Goal: Task Accomplishment & Management: Manage account settings

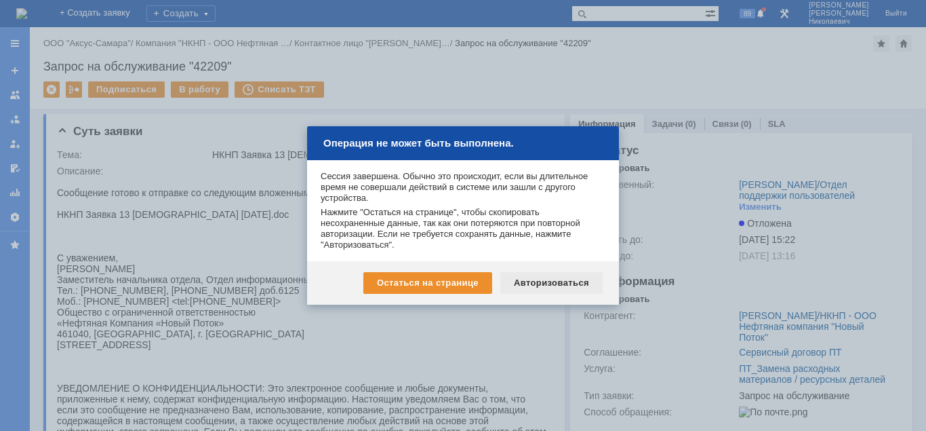
click at [557, 281] on div "Авторизоваться" at bounding box center [551, 283] width 102 height 22
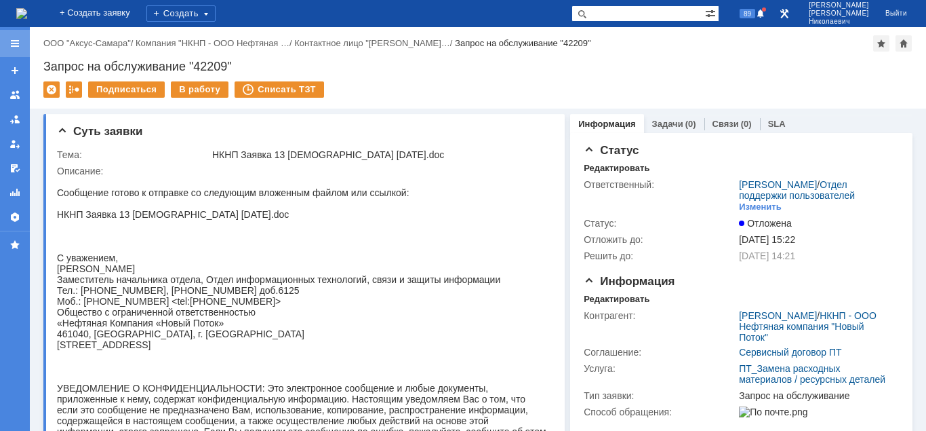
click at [14, 41] on div at bounding box center [14, 43] width 11 height 11
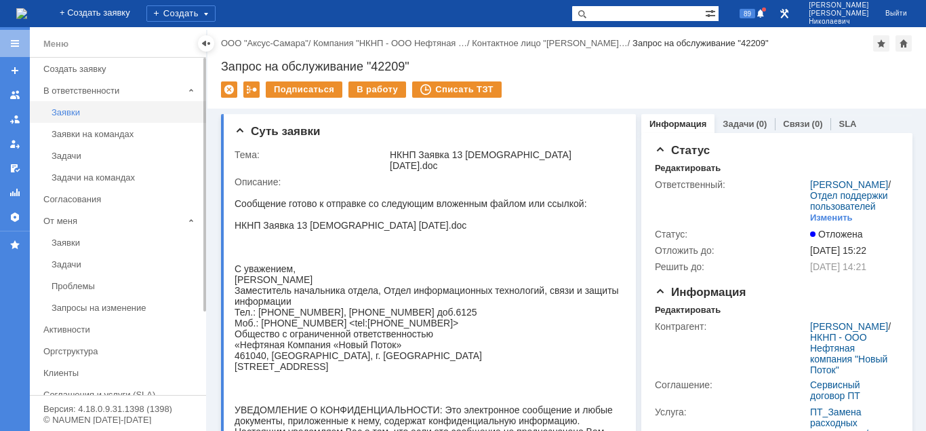
click at [68, 110] on div "Заявки" at bounding box center [125, 112] width 146 height 10
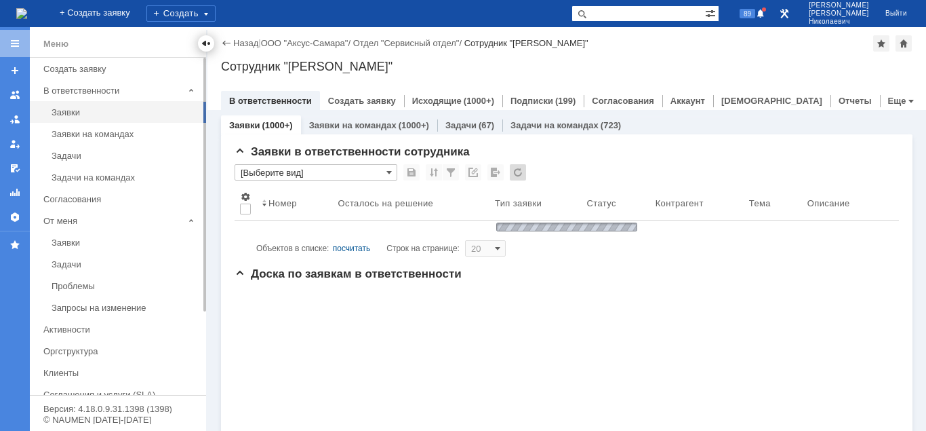
click at [207, 44] on div at bounding box center [206, 43] width 11 height 11
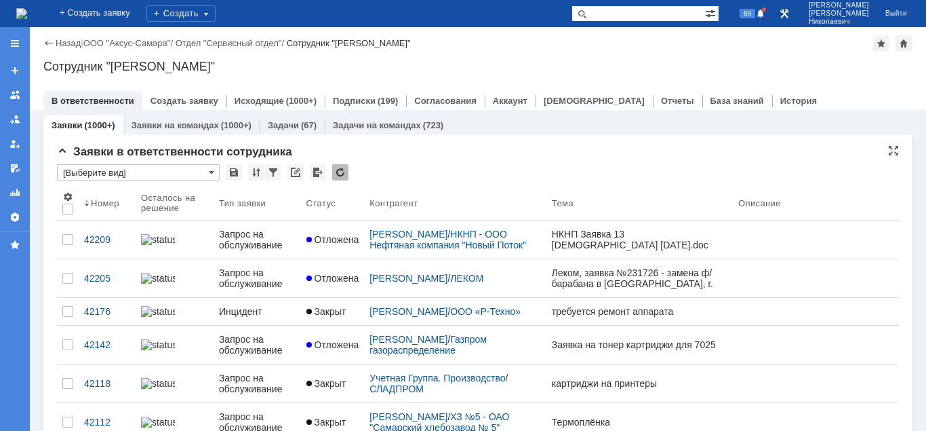
click at [103, 170] on input "[Выберите вид]" at bounding box center [138, 172] width 163 height 16
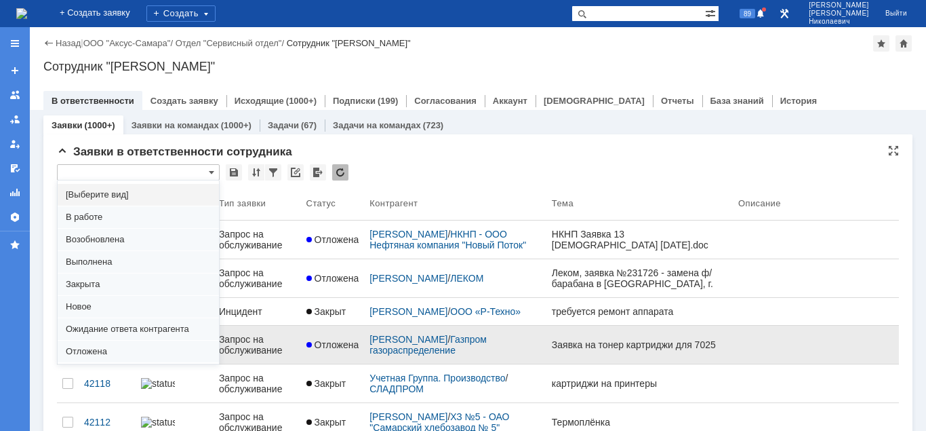
click at [97, 353] on span "Отложена" at bounding box center [138, 351] width 145 height 11
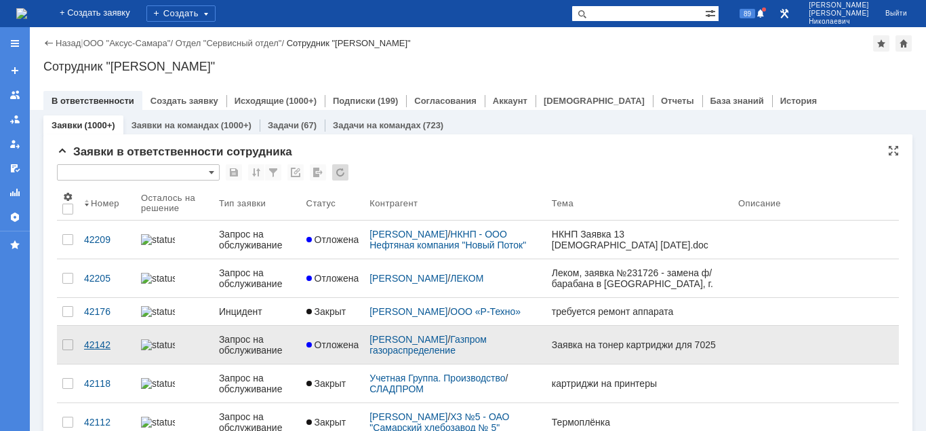
type input "Отложена"
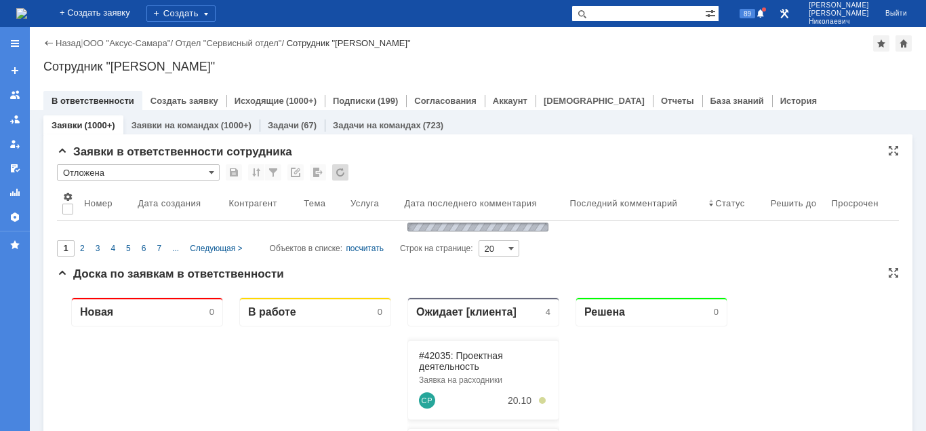
type input "100"
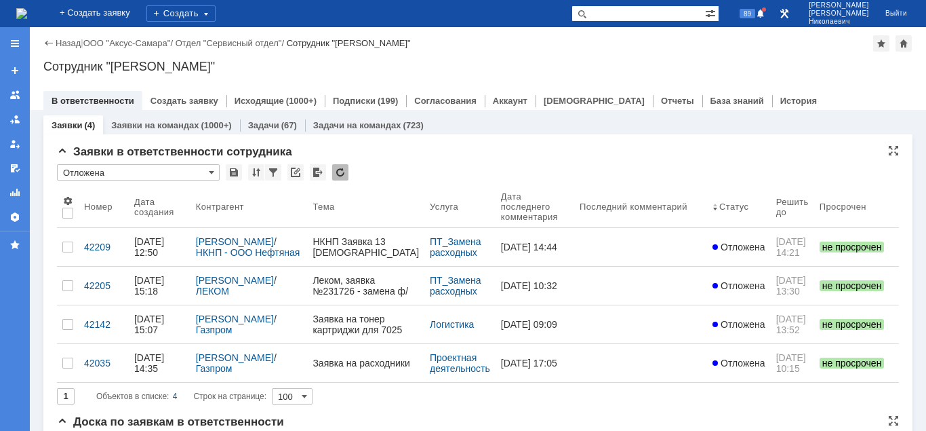
type input "Отложена"
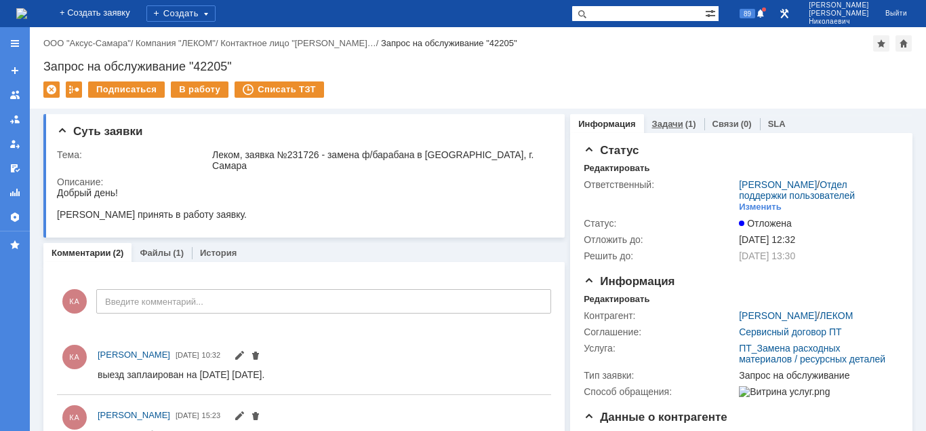
click at [674, 122] on link "Задачи" at bounding box center [667, 124] width 31 height 10
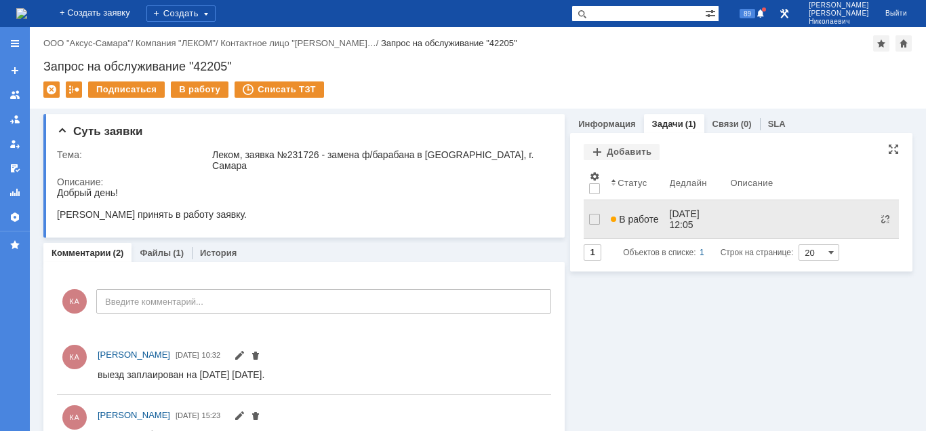
click at [637, 214] on span "В работе" at bounding box center [634, 219] width 47 height 11
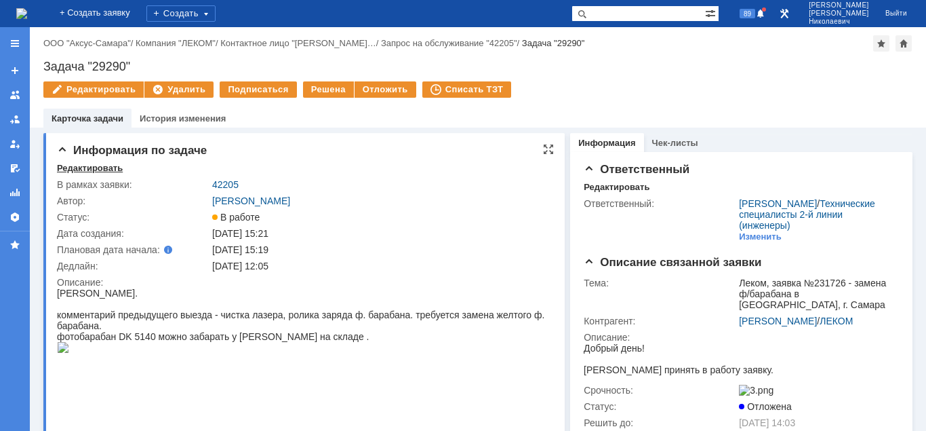
click at [104, 170] on div "Редактировать" at bounding box center [90, 168] width 66 height 11
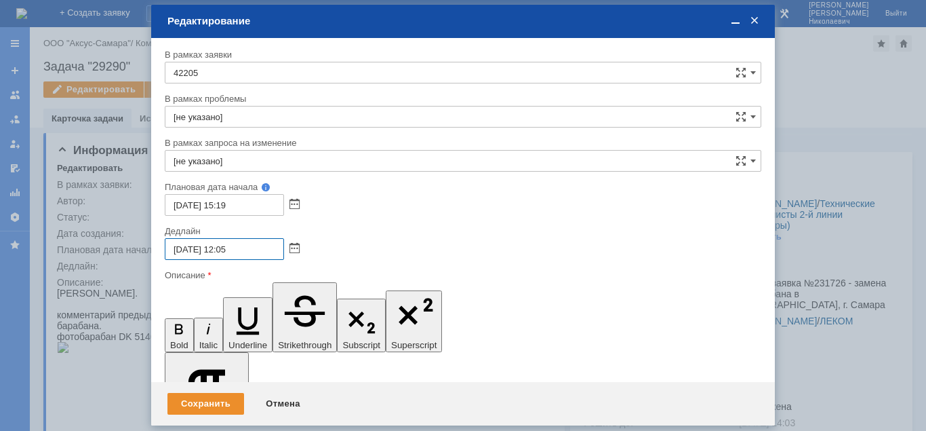
click at [226, 252] on input "14.10.2025 12:05" at bounding box center [224, 249] width 119 height 22
type input "14.10.2025 17:05"
click at [226, 404] on div "Сохранить" at bounding box center [205, 404] width 77 height 22
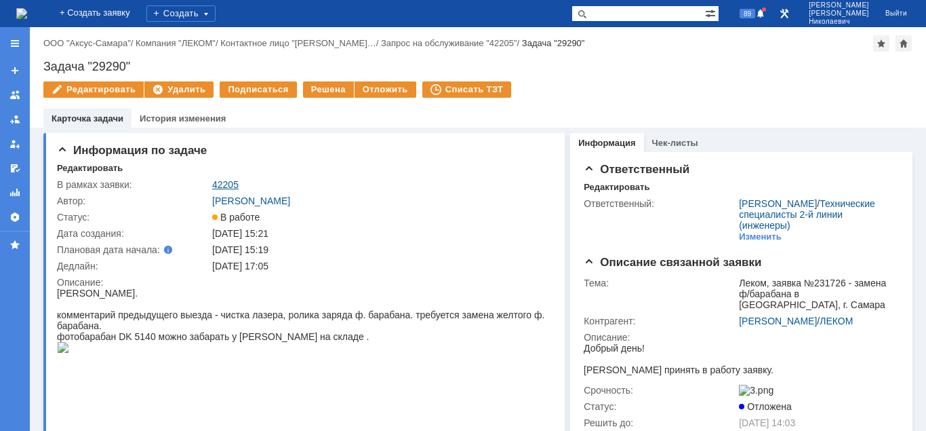
click at [229, 186] on link "42205" at bounding box center [225, 184] width 26 height 11
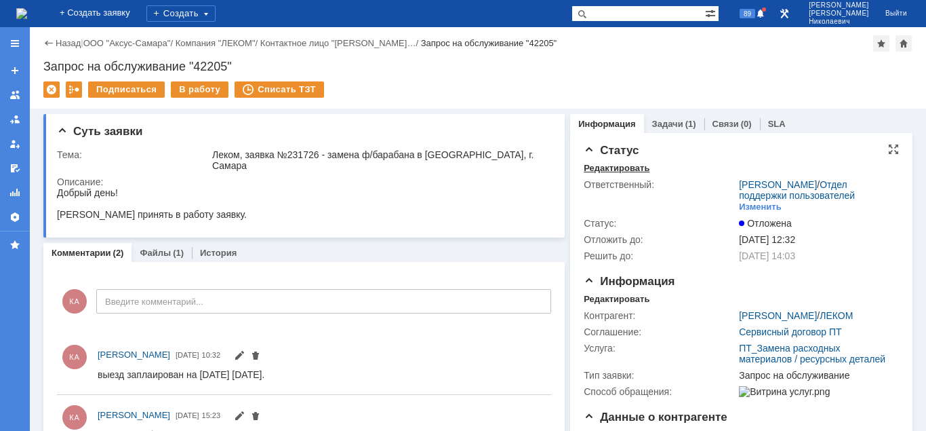
click at [603, 167] on div "Редактировать" at bounding box center [617, 168] width 66 height 11
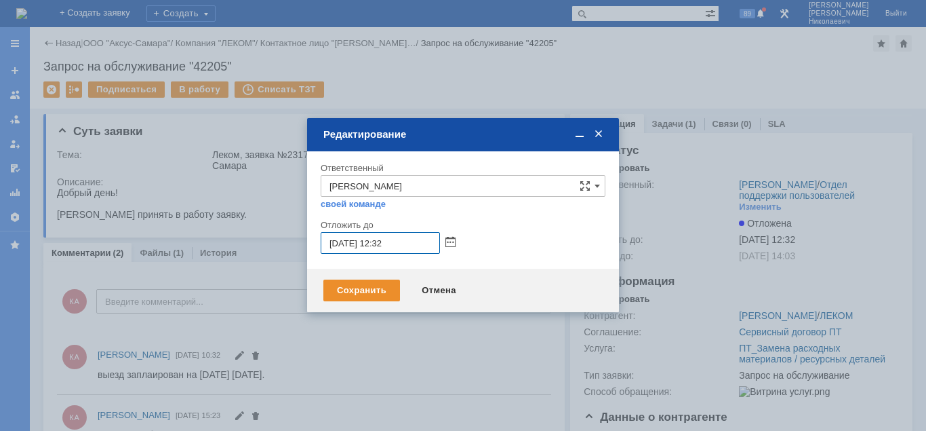
click at [382, 243] on input "14.10.2025 12:32" at bounding box center [380, 243] width 119 height 22
type input "14.10.2025 17:32"
click at [387, 285] on div "Сохранить" at bounding box center [361, 290] width 77 height 22
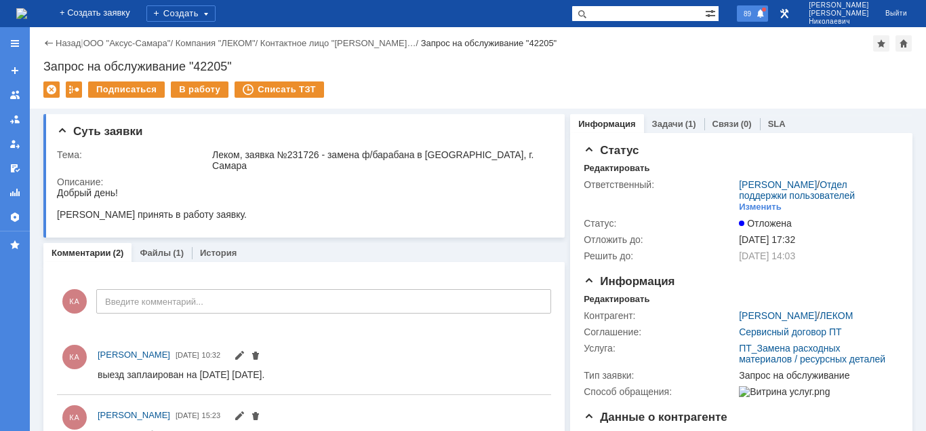
click at [755, 16] on span "89" at bounding box center [748, 13] width 16 height 9
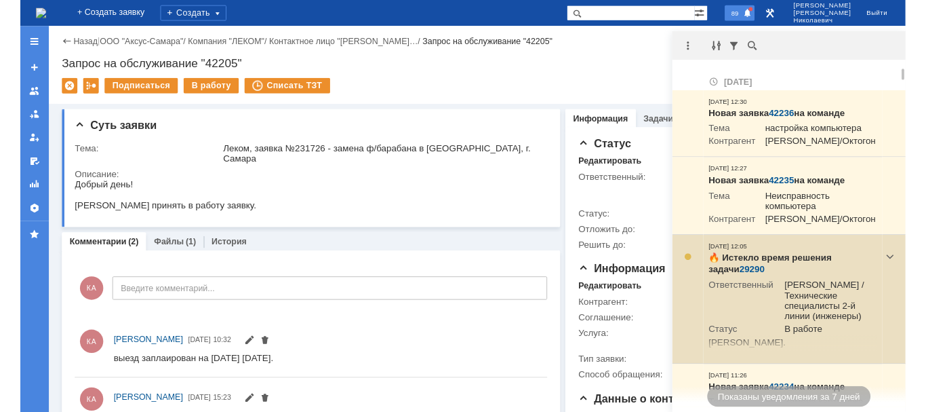
scroll to position [69, 0]
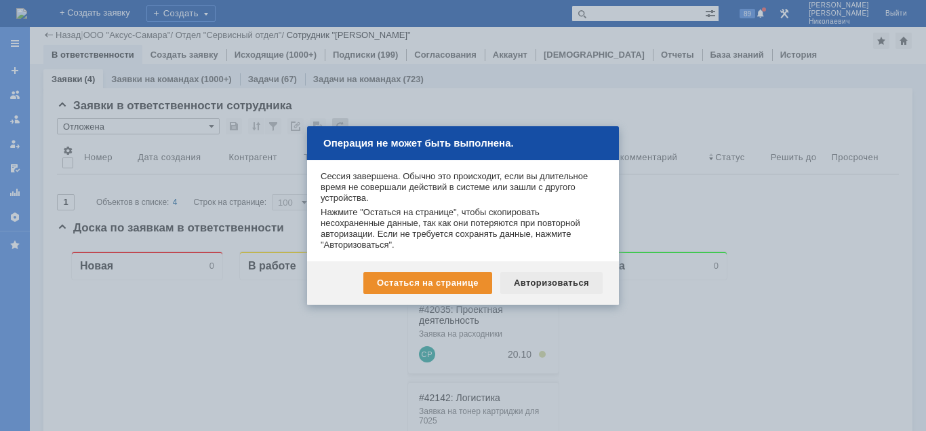
scroll to position [69, 0]
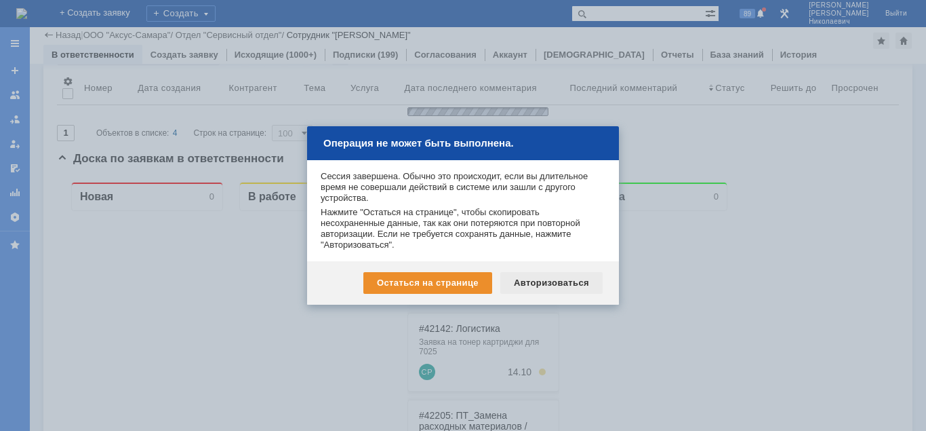
drag, startPoint x: 546, startPoint y: 285, endPoint x: 500, endPoint y: 115, distance: 175.8
click at [546, 285] on div "Авторизоваться" at bounding box center [551, 283] width 102 height 22
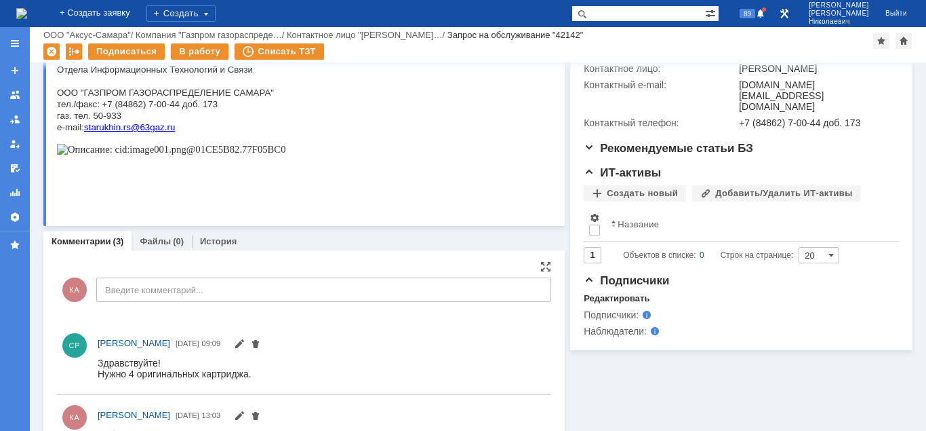
scroll to position [415, 0]
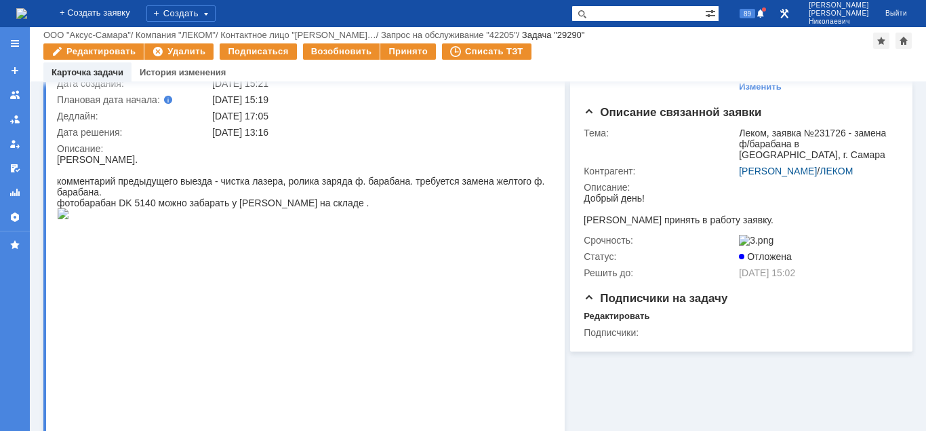
scroll to position [138, 0]
